Goal: Task Accomplishment & Management: Complete application form

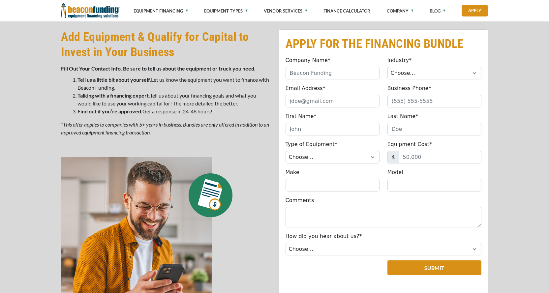
scroll to position [215, 0]
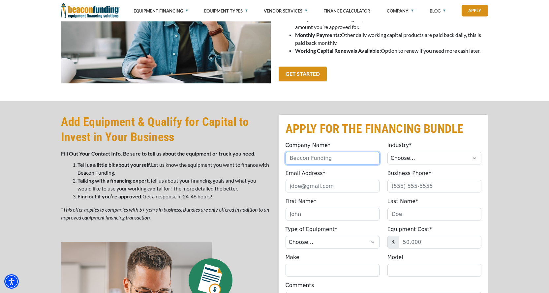
click at [340, 159] on input "Company Name*" at bounding box center [332, 158] width 94 height 13
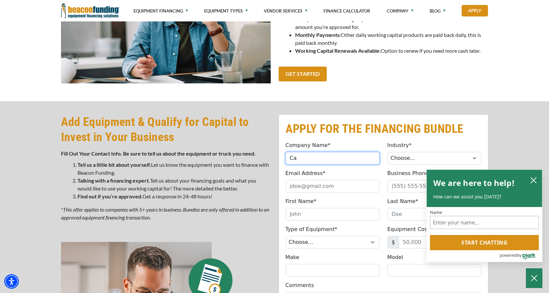
type input "[PERSON_NAME] Merchandising LLC"
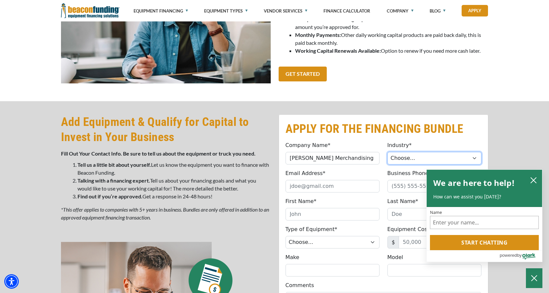
click at [407, 159] on select "Choose... Towing Landscape/Hardscape Decorated Apparel Septic Light Constructio…" at bounding box center [434, 158] width 94 height 13
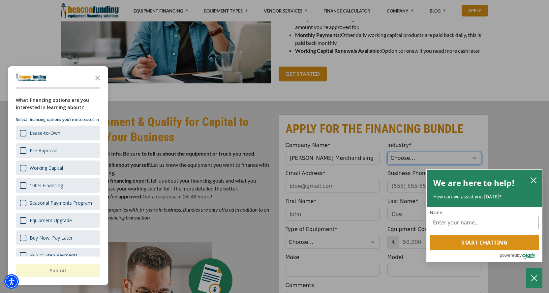
select select "3"
click at [387, 152] on select "Choose... Towing Landscape/Hardscape Decorated Apparel Septic Light Constructio…" at bounding box center [434, 158] width 94 height 13
click at [97, 78] on polygon "Close the survey" at bounding box center [97, 77] width 5 height 5
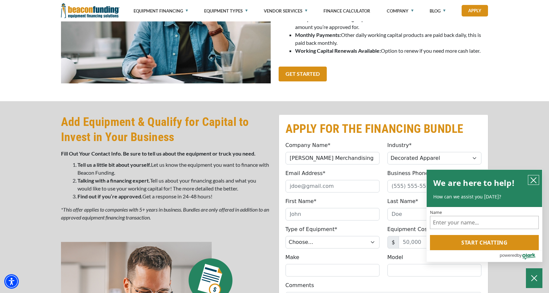
click at [532, 177] on icon "close chatbox" at bounding box center [533, 180] width 7 height 7
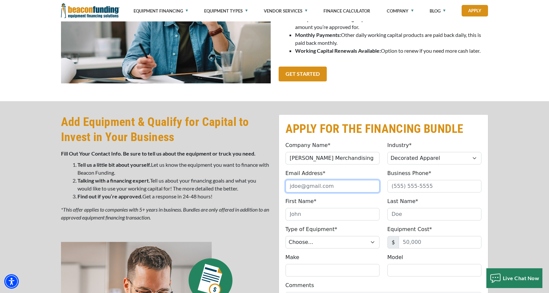
click at [331, 192] on input "Email Address*" at bounding box center [332, 186] width 94 height 13
type input "[EMAIL_ADDRESS][DOMAIN_NAME]"
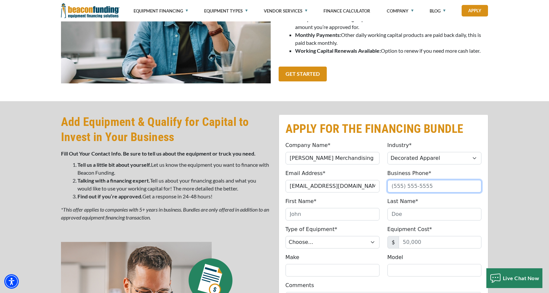
type input "9316980616"
type input "[PERSON_NAME]"
type input "[PHONE_NUMBER]"
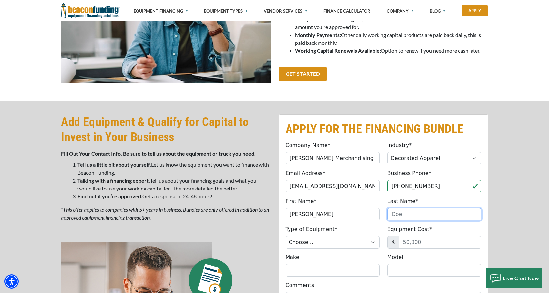
click at [400, 215] on input "Last Name*" at bounding box center [434, 214] width 94 height 13
type input "[PERSON_NAME]"
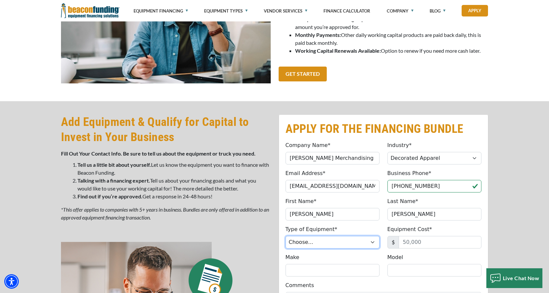
click at [328, 245] on select "Choose... Backhoe Boom/Bucket Truck Chipper Commercial Mower Crane DTG/DTF Prin…" at bounding box center [332, 242] width 94 height 13
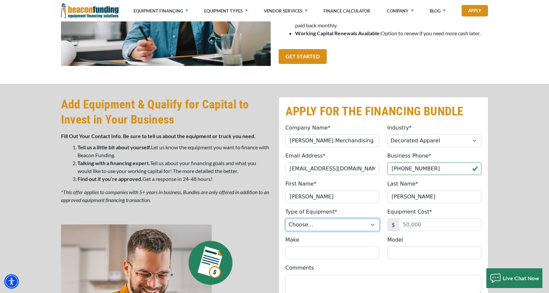
scroll to position [248, 0]
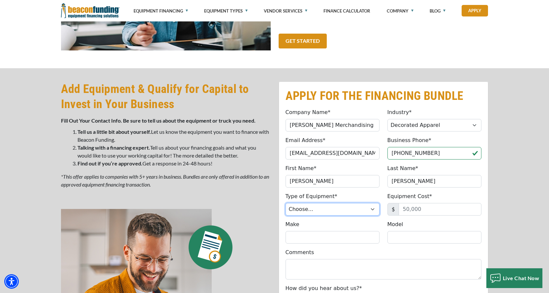
click at [336, 204] on select "Choose... Backhoe Boom/Bucket Truck Chipper Commercial Mower Crane DTG/DTF Prin…" at bounding box center [332, 209] width 94 height 13
click at [285, 203] on select "Choose... Backhoe Boom/Bucket Truck Chipper Commercial Mower Crane DTG/DTF Prin…" at bounding box center [332, 209] width 94 height 13
click at [325, 205] on select "Choose... Backhoe Boom/Bucket Truck Chipper Commercial Mower Crane DTG/DTF Prin…" at bounding box center [332, 209] width 94 height 13
select select "1"
click at [285, 203] on select "Choose... Backhoe Boom/Bucket Truck Chipper Commercial Mower Crane DTG/DTF Prin…" at bounding box center [332, 209] width 94 height 13
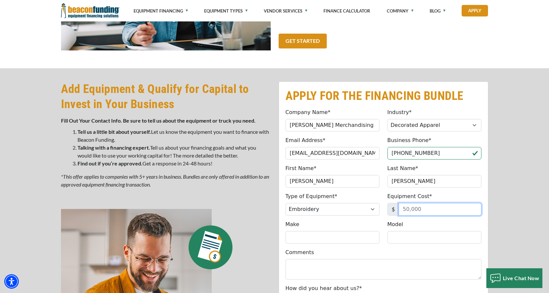
click at [411, 209] on input "Equipment Cost*" at bounding box center [440, 209] width 83 height 13
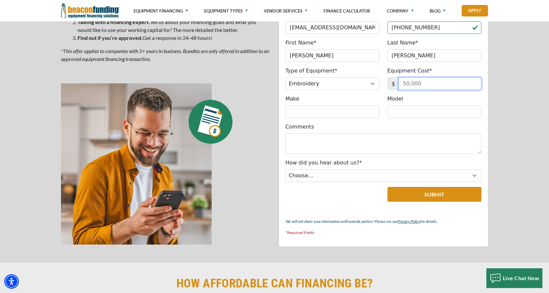
scroll to position [445, 0]
